Goal: Task Accomplishment & Management: Manage account settings

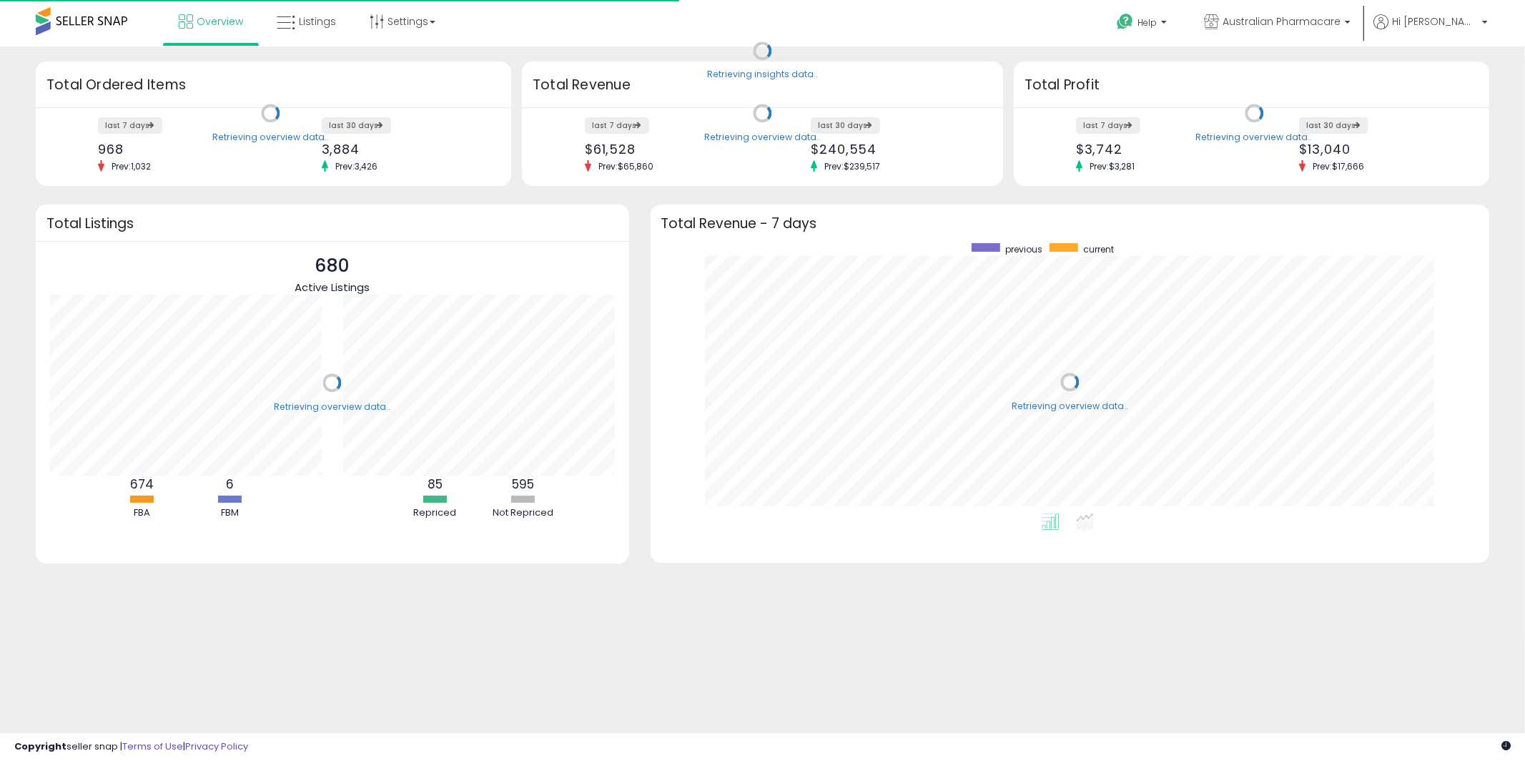
scroll to position [270, 811]
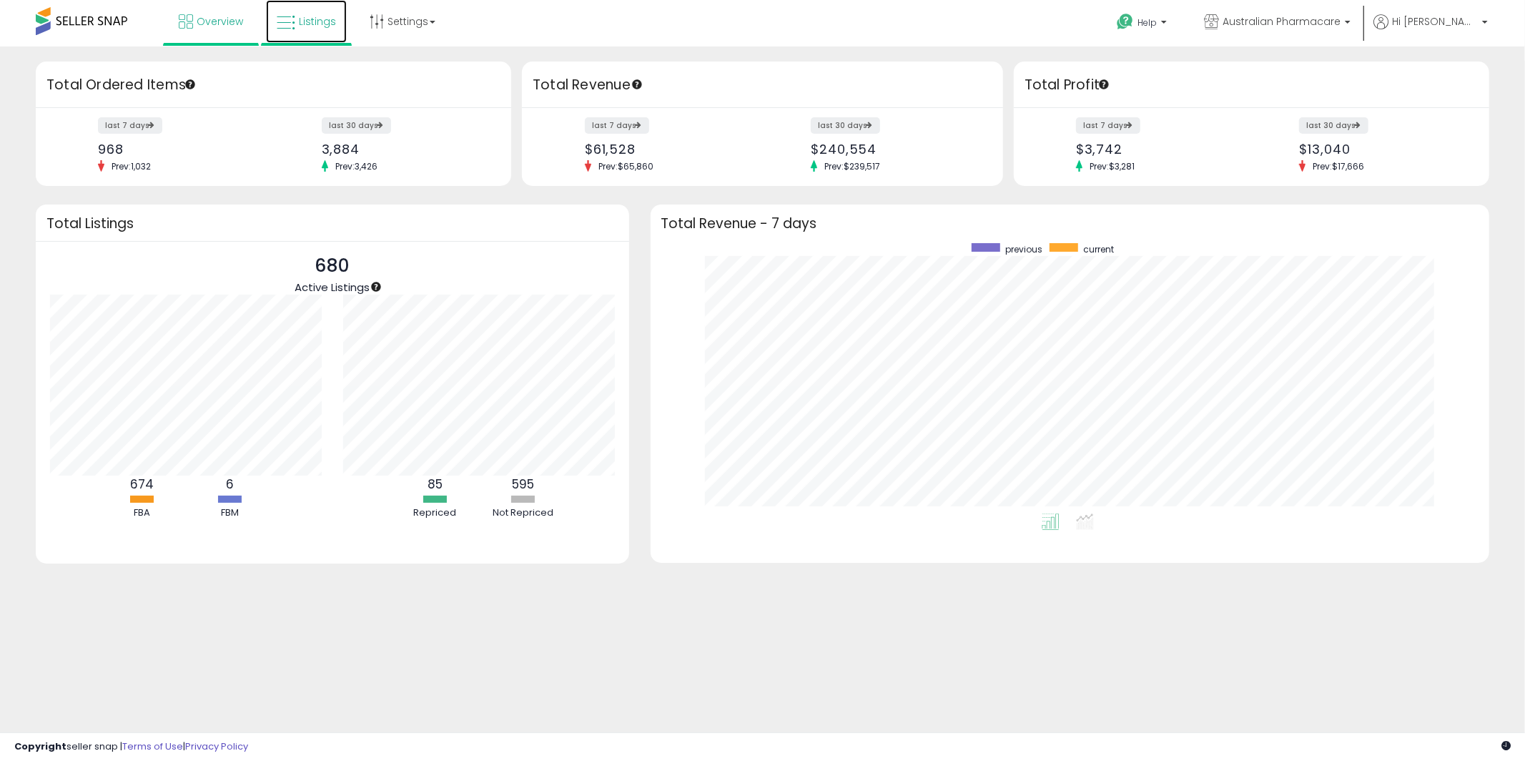
click at [311, 17] on span "Listings" at bounding box center [317, 21] width 37 height 14
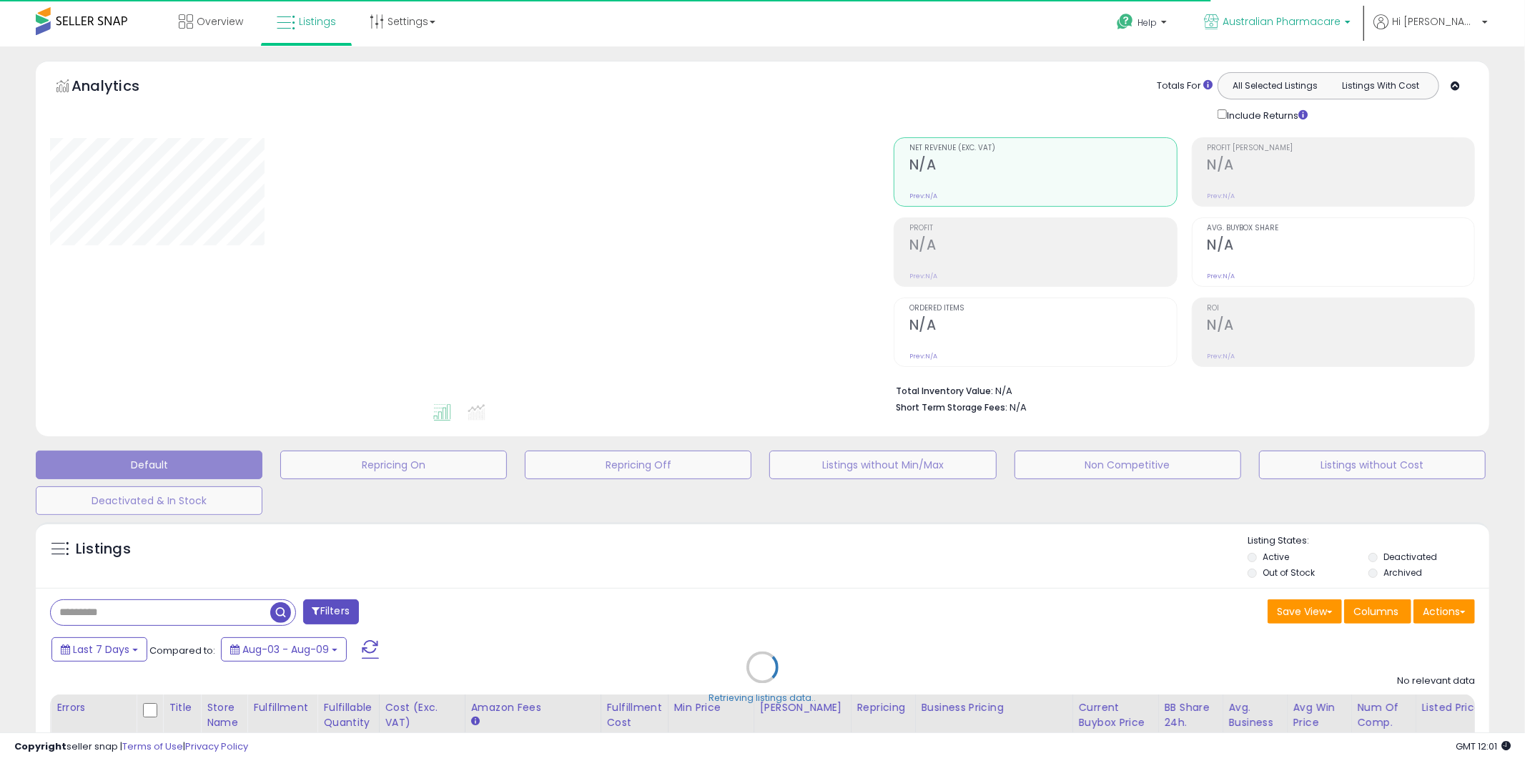
click at [1341, 19] on span "Australian Pharmacare" at bounding box center [1282, 21] width 118 height 14
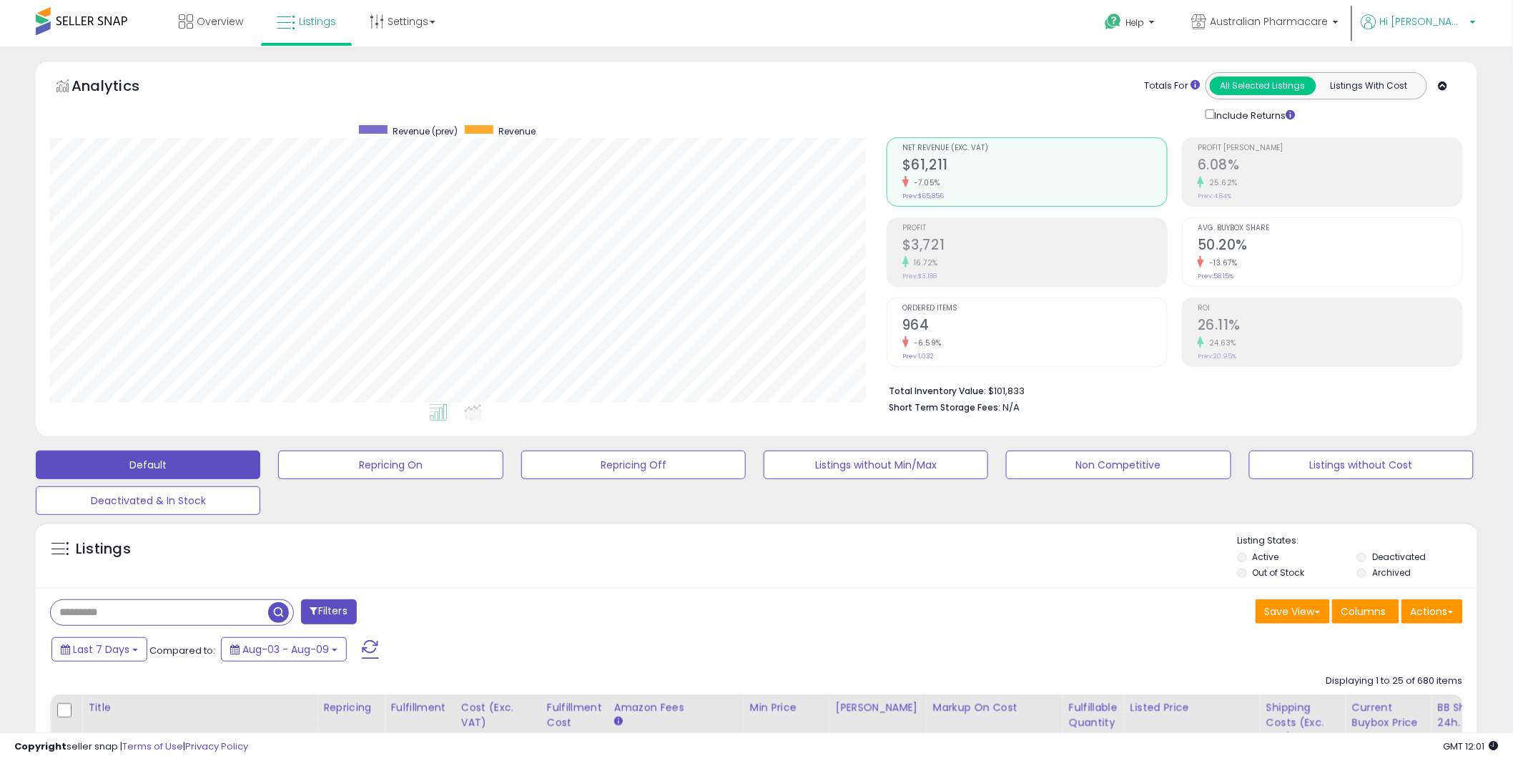
click at [1469, 24] on p "Hi [PERSON_NAME]" at bounding box center [1418, 23] width 114 height 18
click at [1405, 158] on link "Stop impersonating" at bounding box center [1415, 151] width 93 height 14
click at [1409, 154] on link "Stop impersonating" at bounding box center [1415, 151] width 93 height 14
